Goal: Find specific page/section

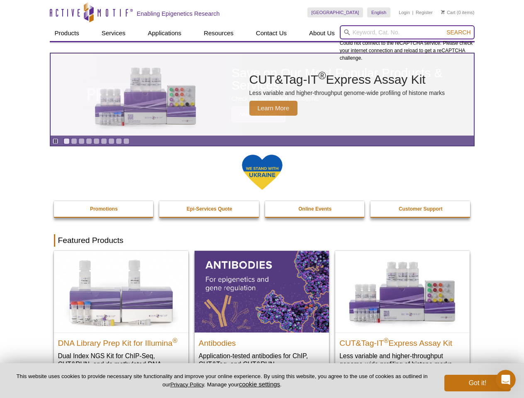
click at [407, 32] on input "search" at bounding box center [407, 32] width 135 height 14
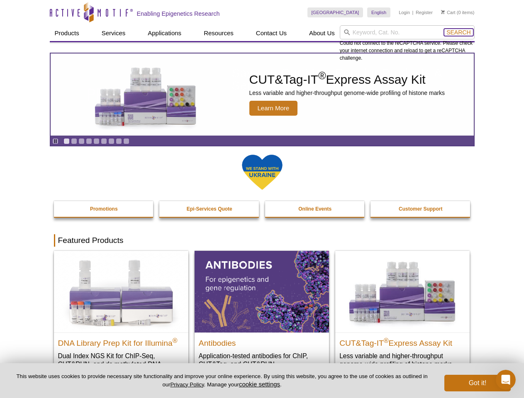
click at [458, 32] on span "Search" at bounding box center [458, 32] width 24 height 7
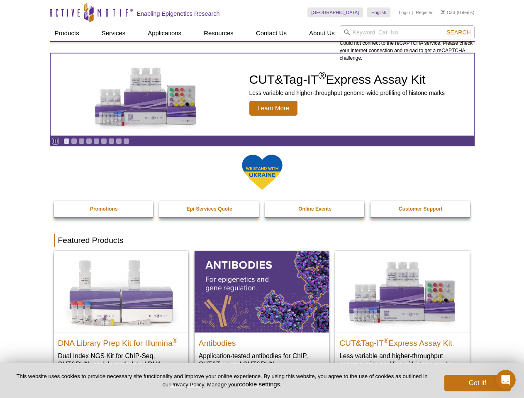
click at [55, 141] on icon "Pause" at bounding box center [55, 140] width 5 height 5
click at [66, 141] on link "Go to slide 1" at bounding box center [66, 141] width 6 height 6
click at [74, 141] on link "Go to slide 2" at bounding box center [74, 141] width 6 height 6
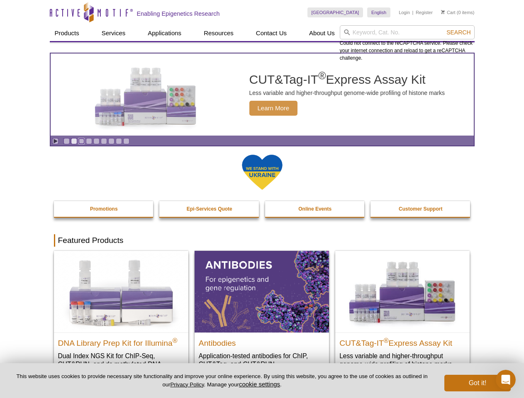
click at [81, 141] on link "Go to slide 3" at bounding box center [81, 141] width 6 height 6
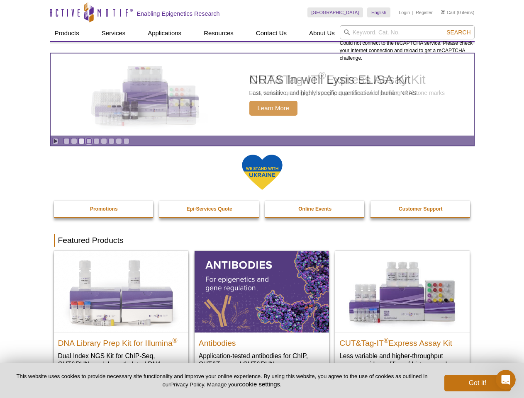
click at [89, 141] on link "Go to slide 4" at bounding box center [89, 141] width 6 height 6
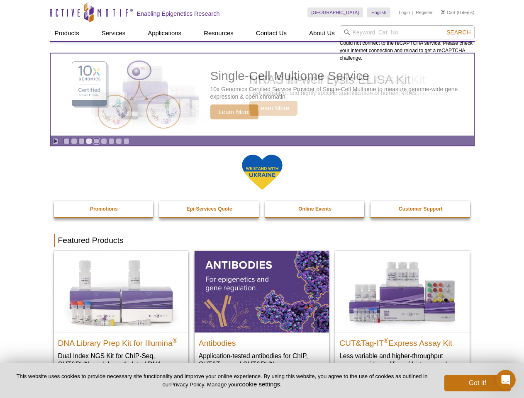
click at [96, 141] on link "Go to slide 5" at bounding box center [96, 141] width 6 height 6
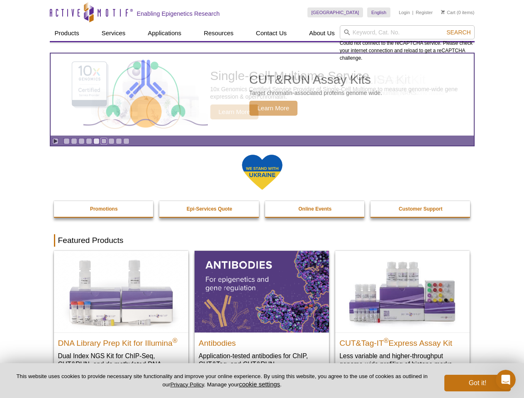
click at [104, 141] on link "Go to slide 6" at bounding box center [104, 141] width 6 height 6
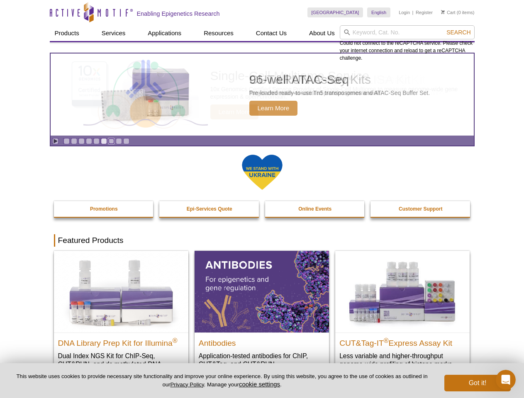
click at [111, 141] on link "Go to slide 7" at bounding box center [111, 141] width 6 height 6
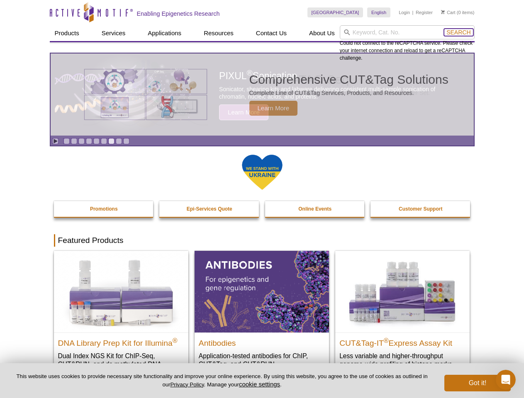
click at [458, 32] on span "Search" at bounding box center [458, 32] width 24 height 7
